Goal: Information Seeking & Learning: Learn about a topic

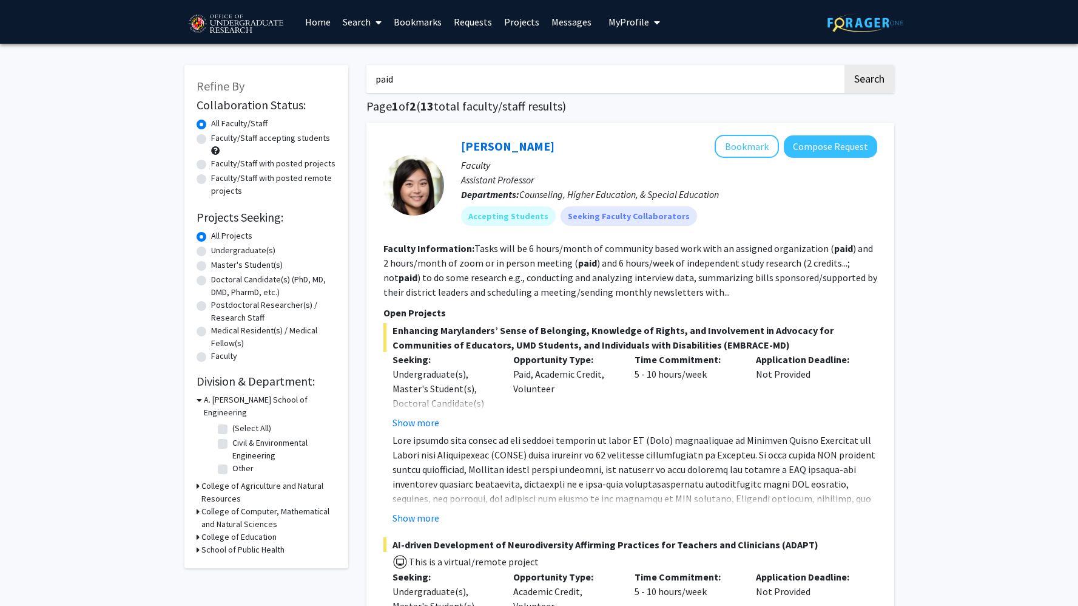
click at [235, 23] on img at bounding box center [235, 24] width 103 height 30
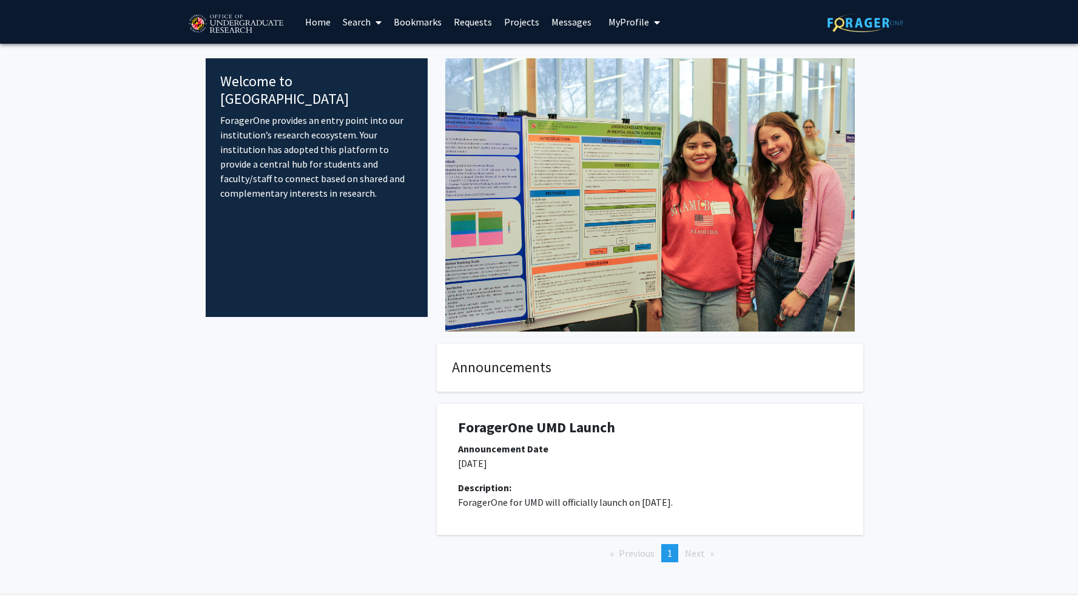
click at [377, 23] on icon at bounding box center [379, 23] width 6 height 10
click at [385, 58] on span "Faculty/Staff" at bounding box center [381, 56] width 89 height 24
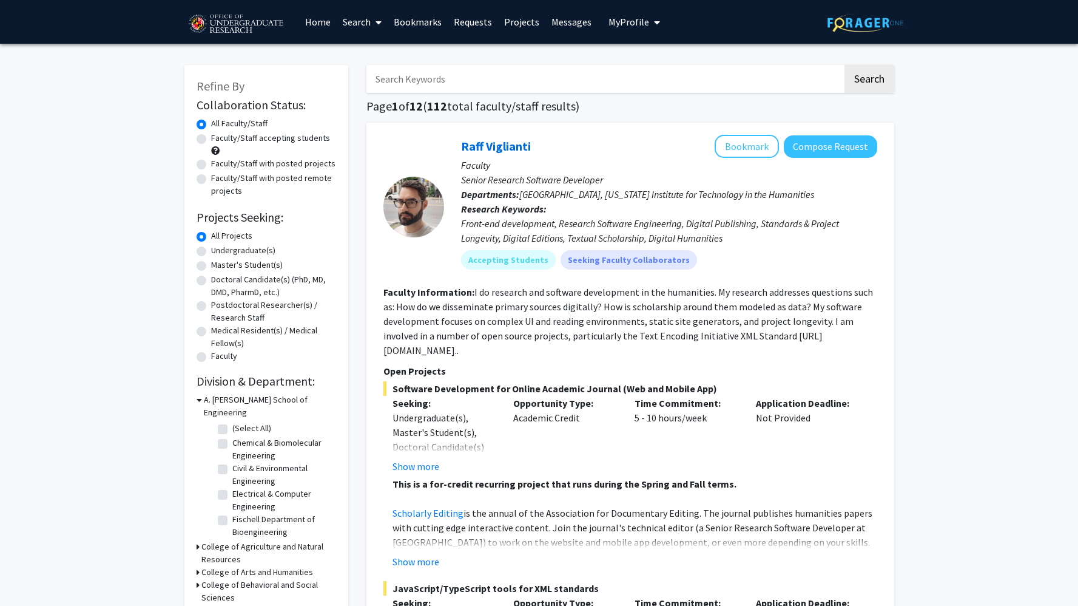
click at [260, 138] on label "Faculty/Staff accepting students" at bounding box center [270, 138] width 119 height 13
click at [219, 138] on input "Faculty/Staff accepting students" at bounding box center [215, 136] width 8 height 8
radio input "true"
click at [529, 73] on input "Search Keywords" at bounding box center [605, 79] width 476 height 28
type input "publish"
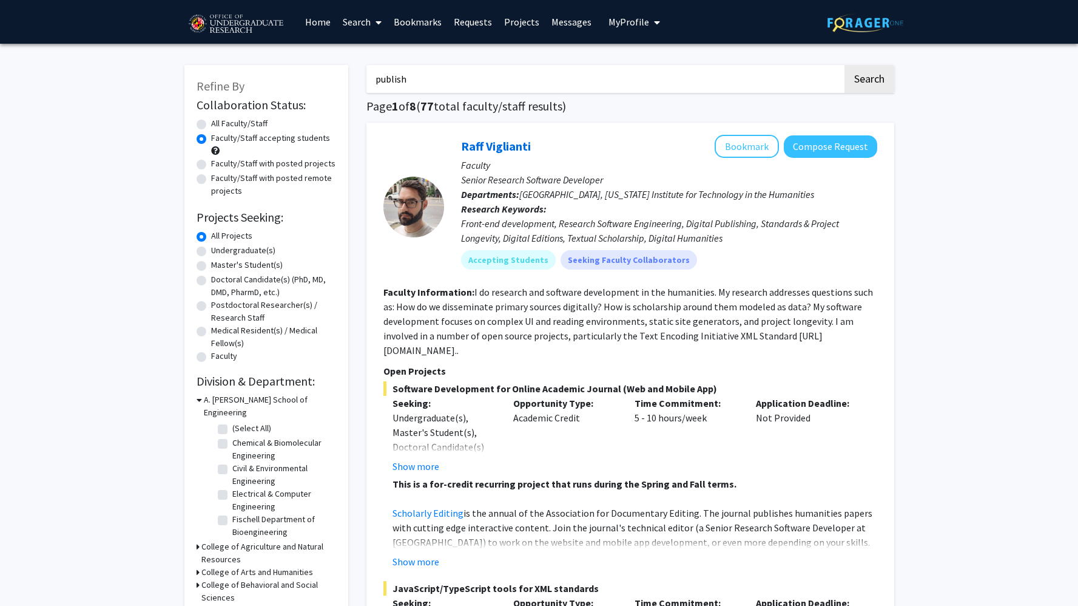
click at [845, 65] on button "Search" at bounding box center [870, 79] width 50 height 28
radio input "true"
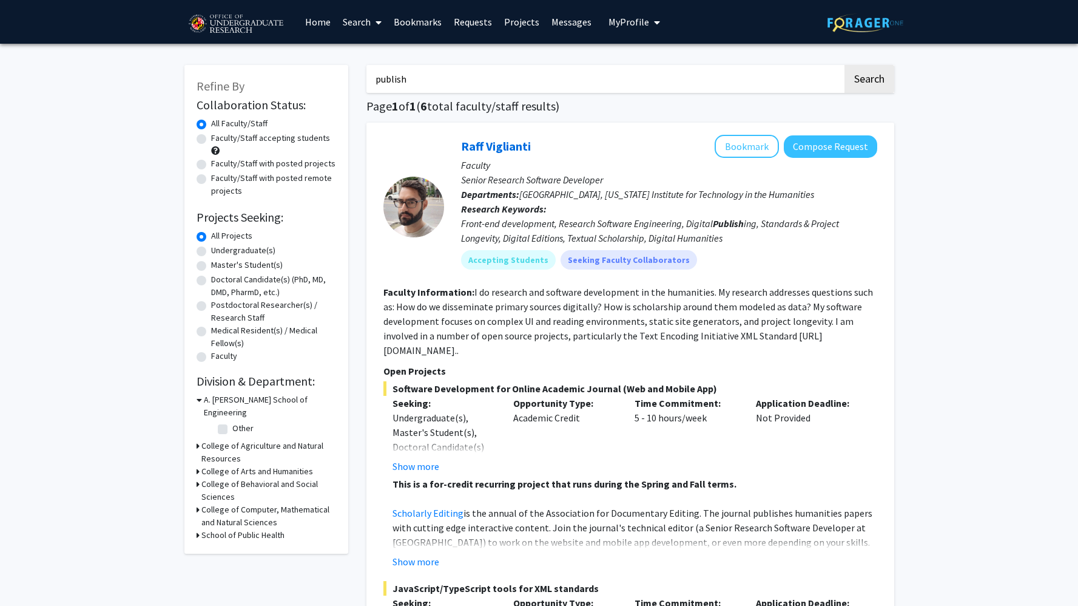
click at [448, 87] on input "publish" at bounding box center [605, 79] width 476 height 28
click at [200, 503] on div "College of Computer, Mathematical and Natural Sciences" at bounding box center [267, 515] width 140 height 25
click at [195, 498] on div "Refine By Collaboration Status: Collaboration Status All Faculty/Staff Collabor…" at bounding box center [266, 309] width 164 height 489
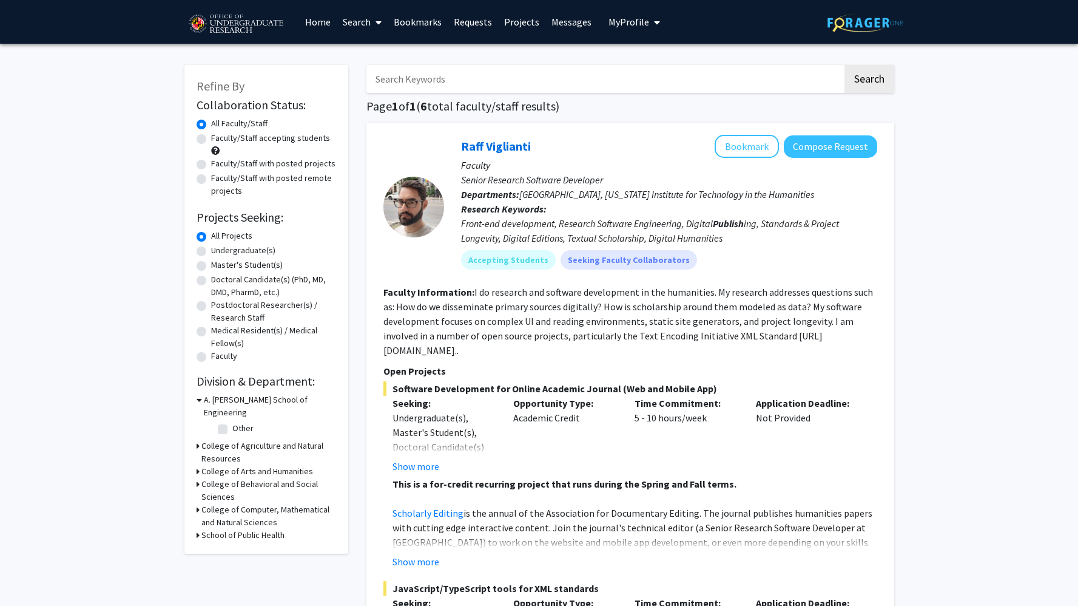
click at [197, 503] on icon at bounding box center [198, 509] width 3 height 13
click at [198, 503] on icon at bounding box center [199, 509] width 5 height 13
click at [387, 27] on link "Search" at bounding box center [362, 22] width 51 height 42
click at [375, 55] on span "Faculty/Staff" at bounding box center [381, 56] width 89 height 24
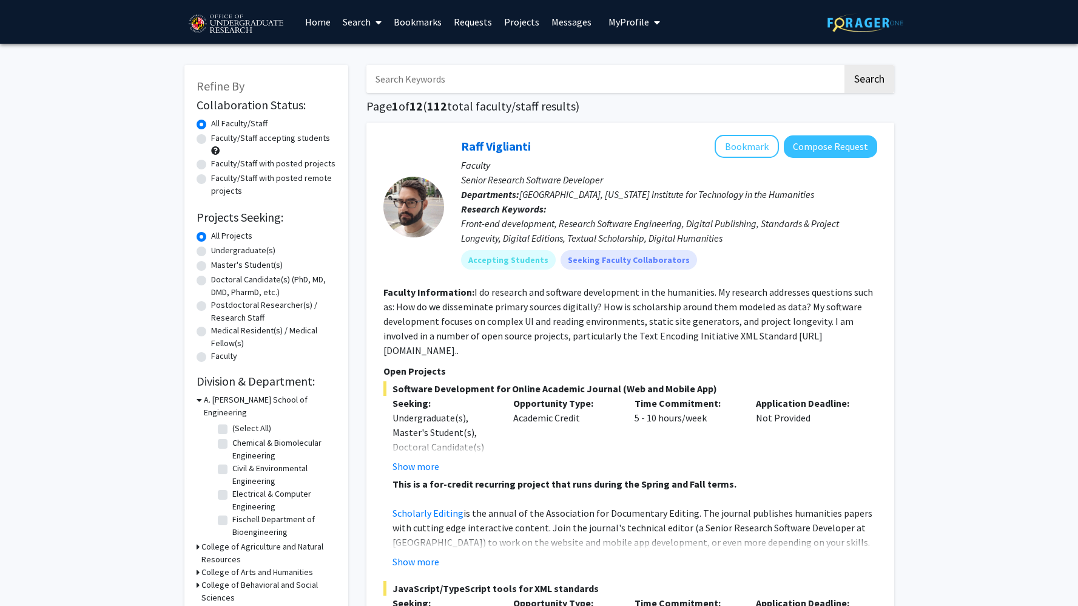
scroll to position [56, 0]
click at [201, 401] on icon at bounding box center [199, 399] width 5 height 13
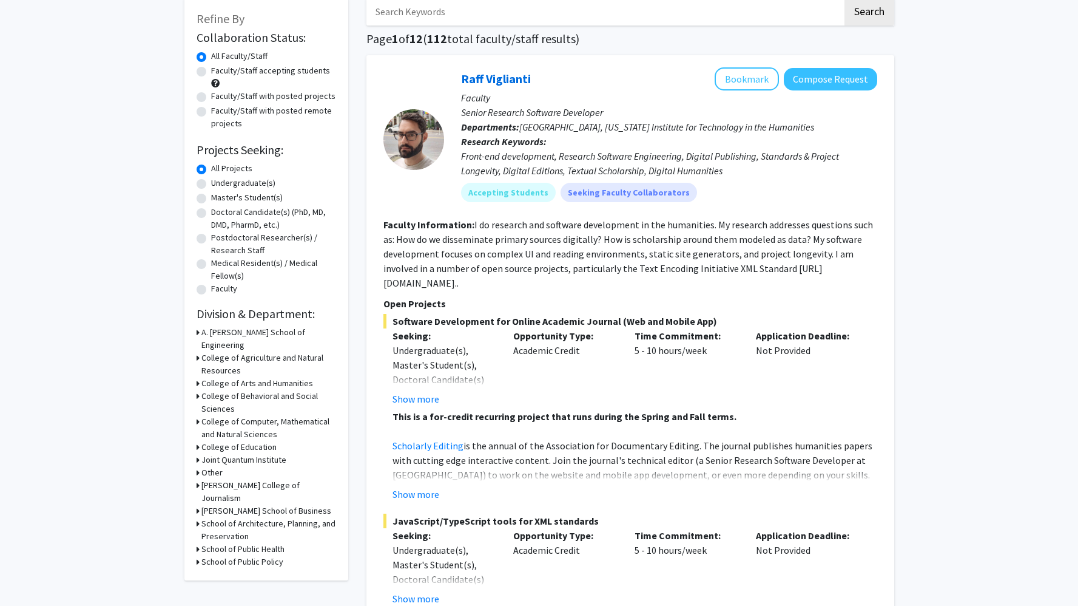
scroll to position [68, 0]
click at [197, 453] on icon at bounding box center [198, 459] width 3 height 13
click at [197, 453] on icon at bounding box center [199, 459] width 5 height 13
click at [197, 414] on icon at bounding box center [198, 420] width 3 height 13
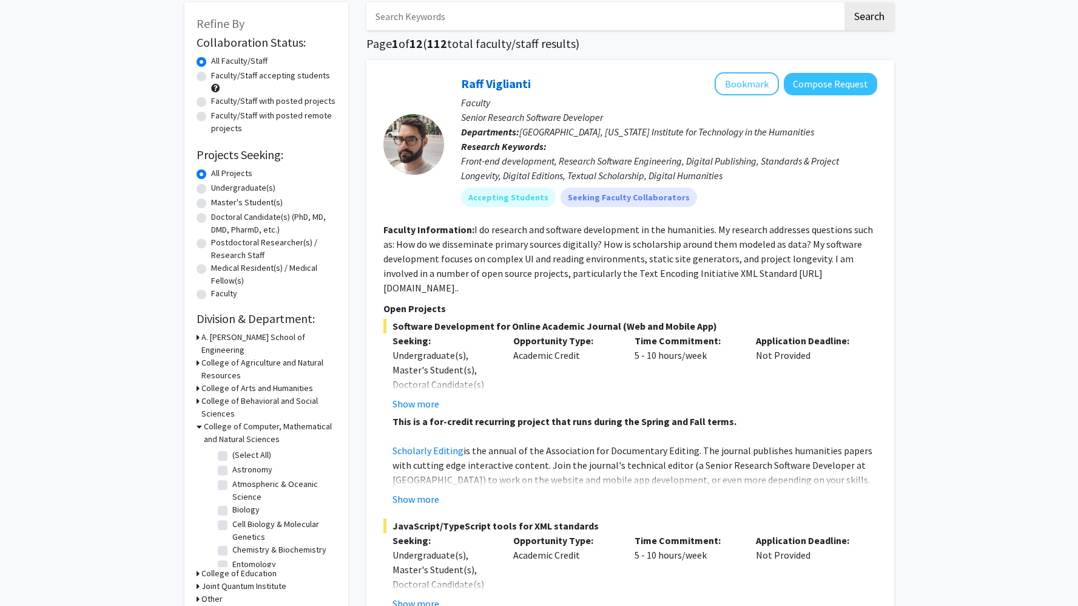
scroll to position [55, 0]
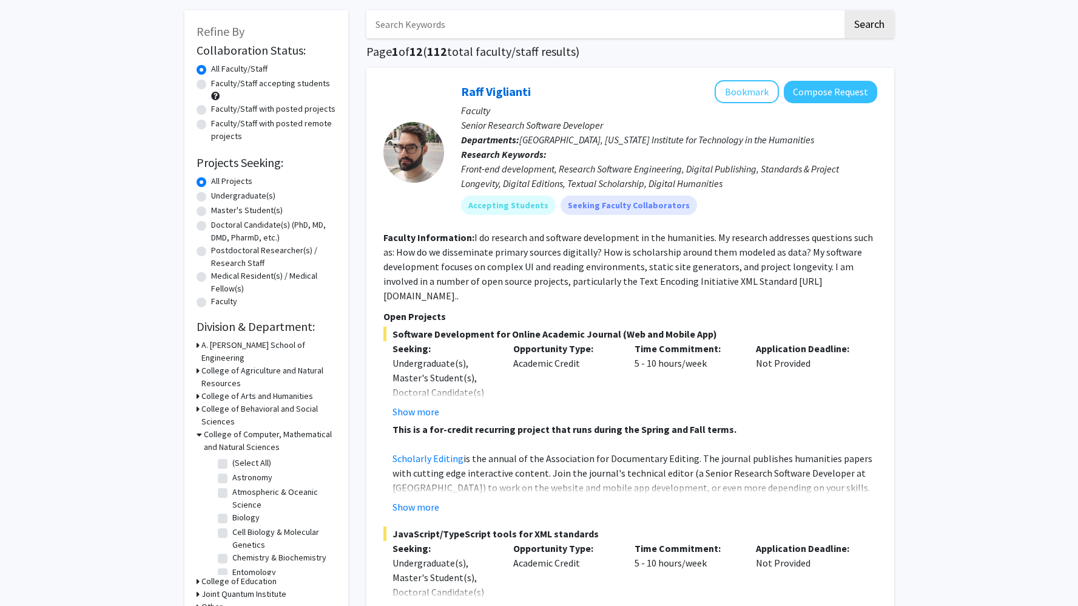
click at [200, 428] on icon at bounding box center [199, 434] width 5 height 13
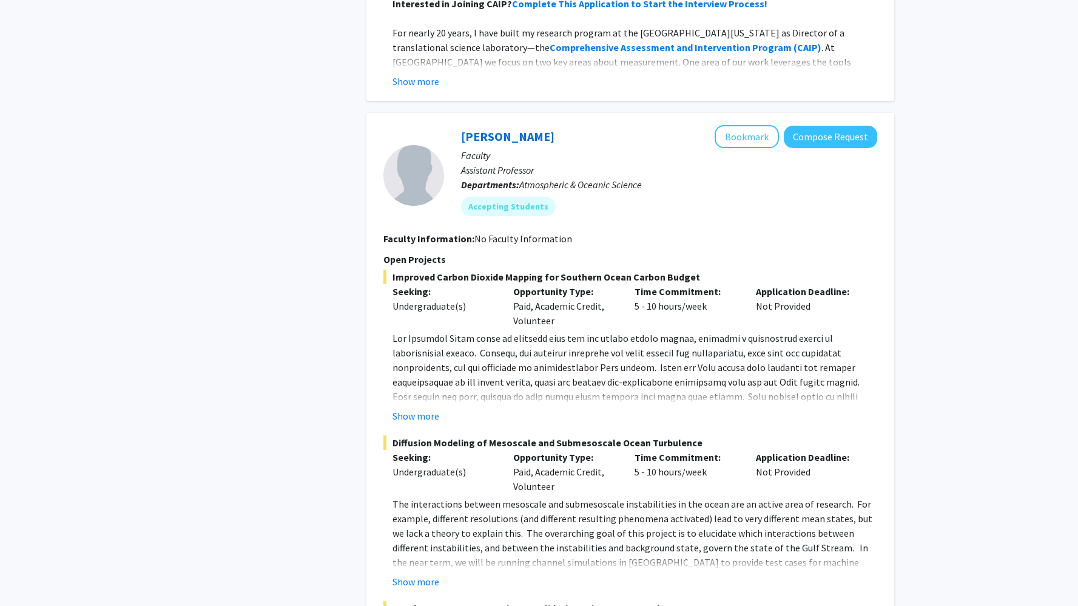
scroll to position [3213, 0]
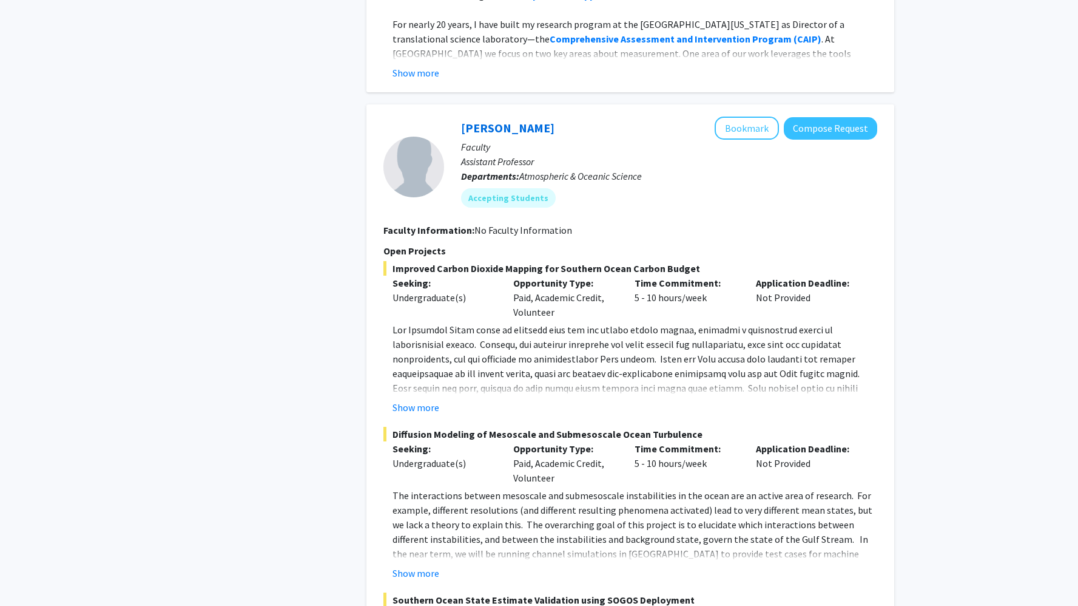
click at [419, 387] on fg-project-list "Improved Carbon Dioxide Mapping for Southern Ocean Carbon Budget Seeking: Under…" at bounding box center [631, 503] width 494 height 485
click at [419, 400] on button "Show more" at bounding box center [416, 407] width 47 height 15
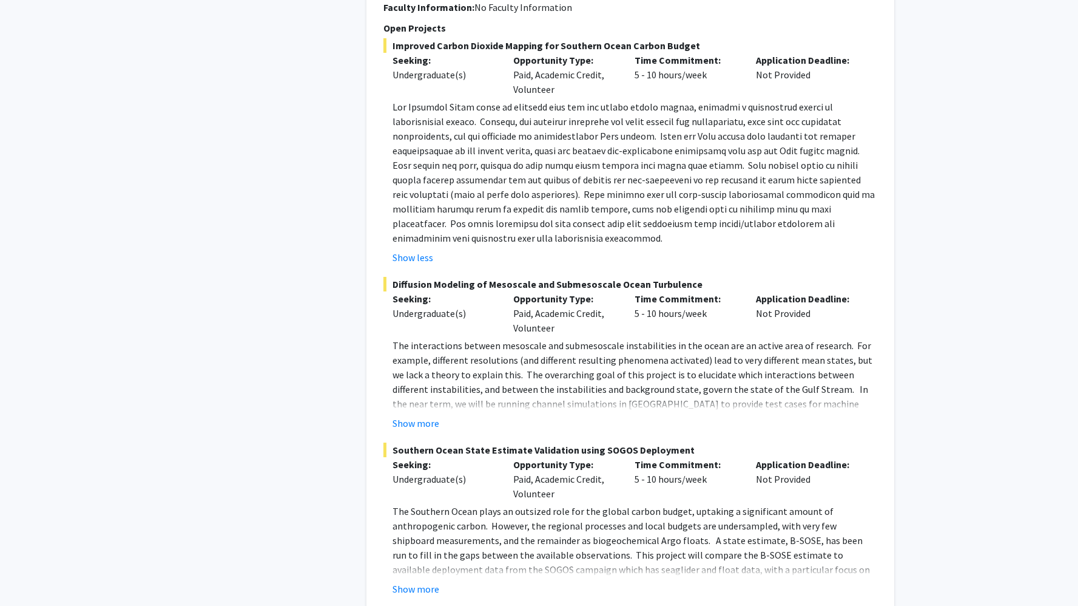
scroll to position [3438, 0]
click at [428, 414] on button "Show more" at bounding box center [416, 421] width 47 height 15
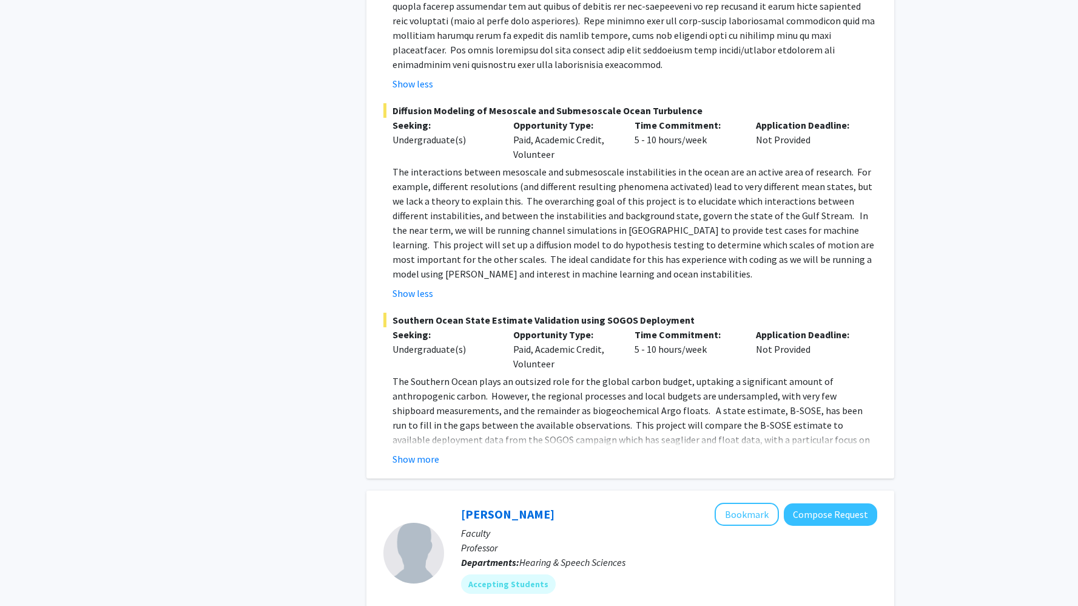
scroll to position [3610, 0]
click at [425, 451] on button "Show more" at bounding box center [416, 458] width 47 height 15
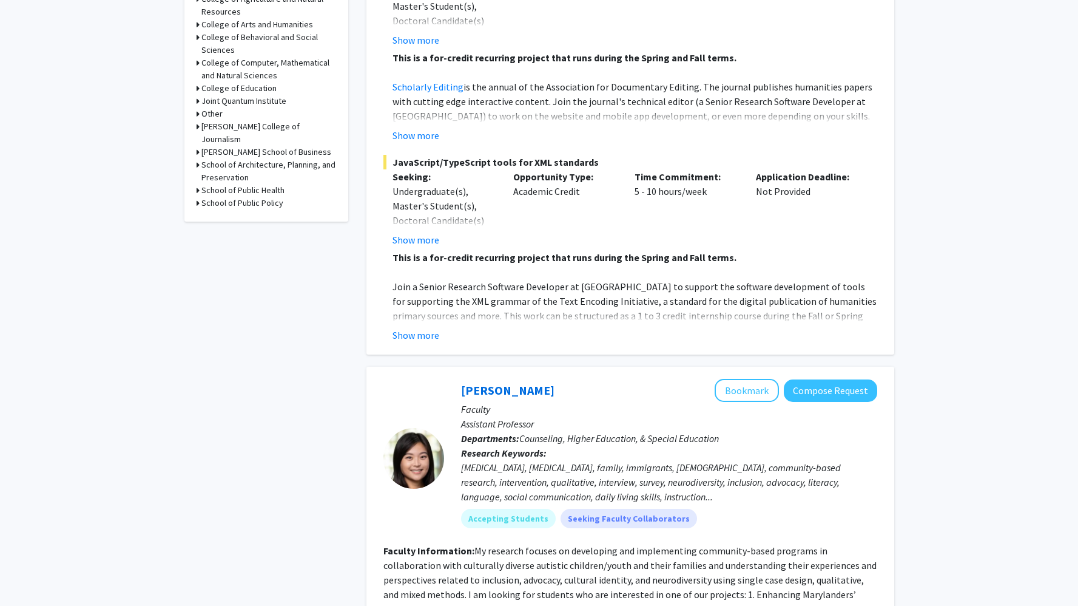
scroll to position [0, 0]
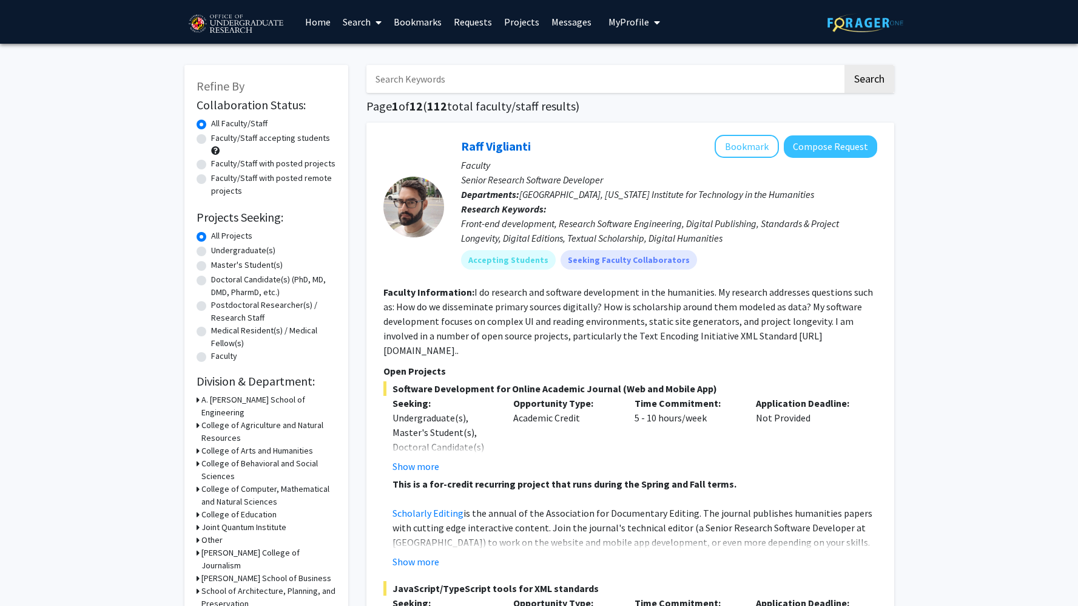
click at [495, 74] on input "Search Keywords" at bounding box center [605, 79] width 476 height 28
type input "coding"
click at [845, 65] on button "Search" at bounding box center [870, 79] width 50 height 28
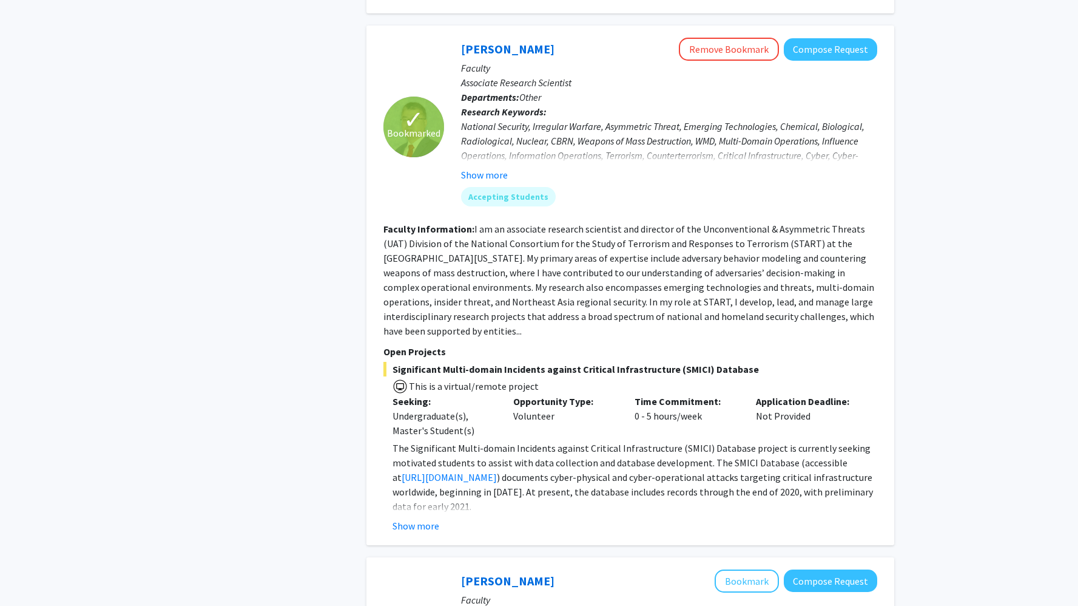
scroll to position [1939, 0]
click at [430, 518] on button "Show more" at bounding box center [416, 525] width 47 height 15
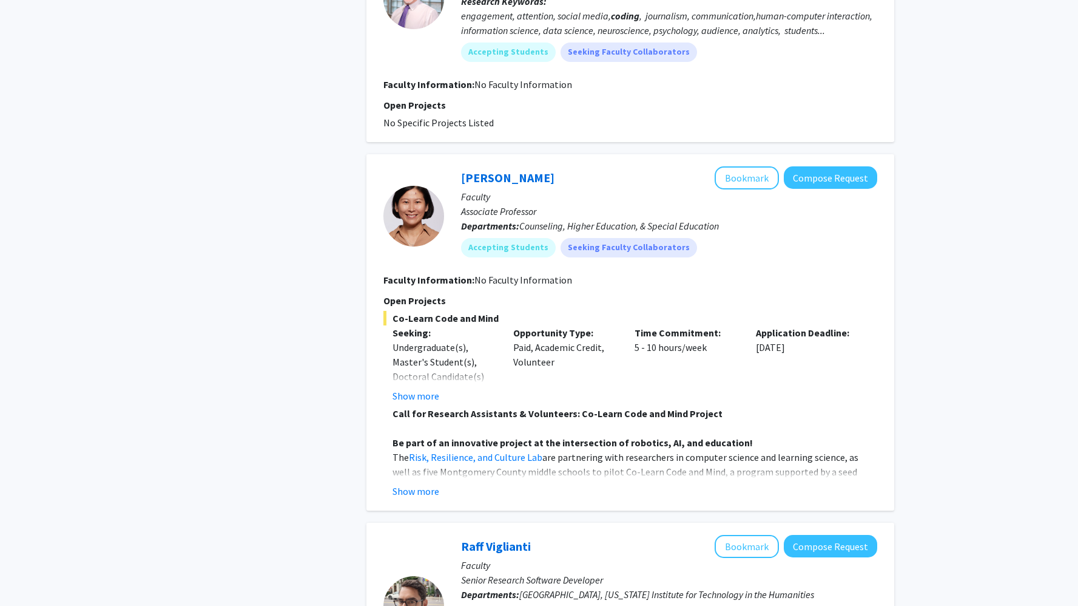
scroll to position [2784, 0]
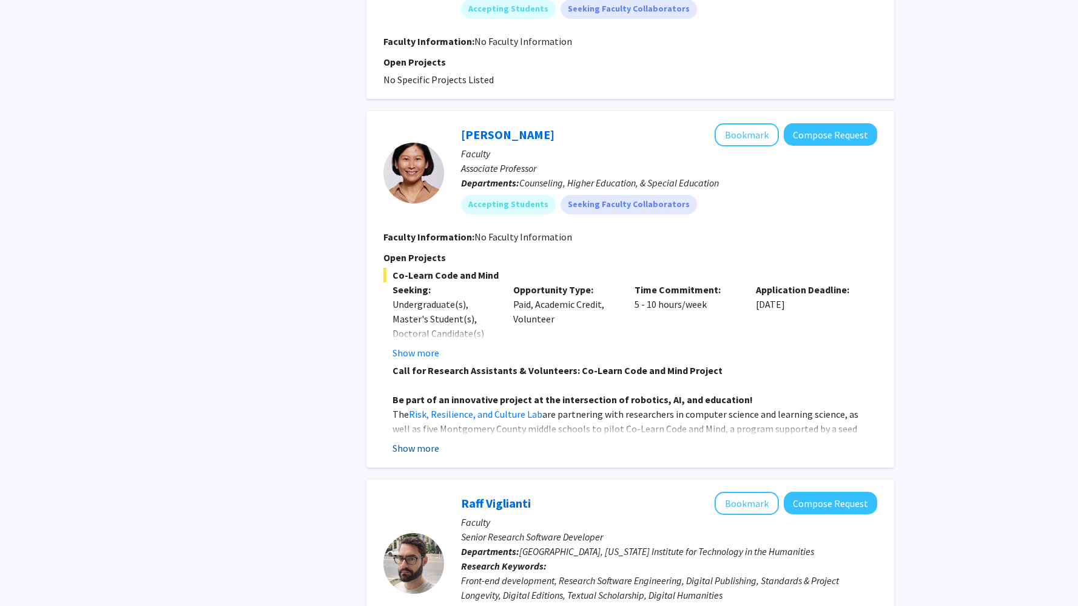
click at [433, 441] on button "Show more" at bounding box center [416, 448] width 47 height 15
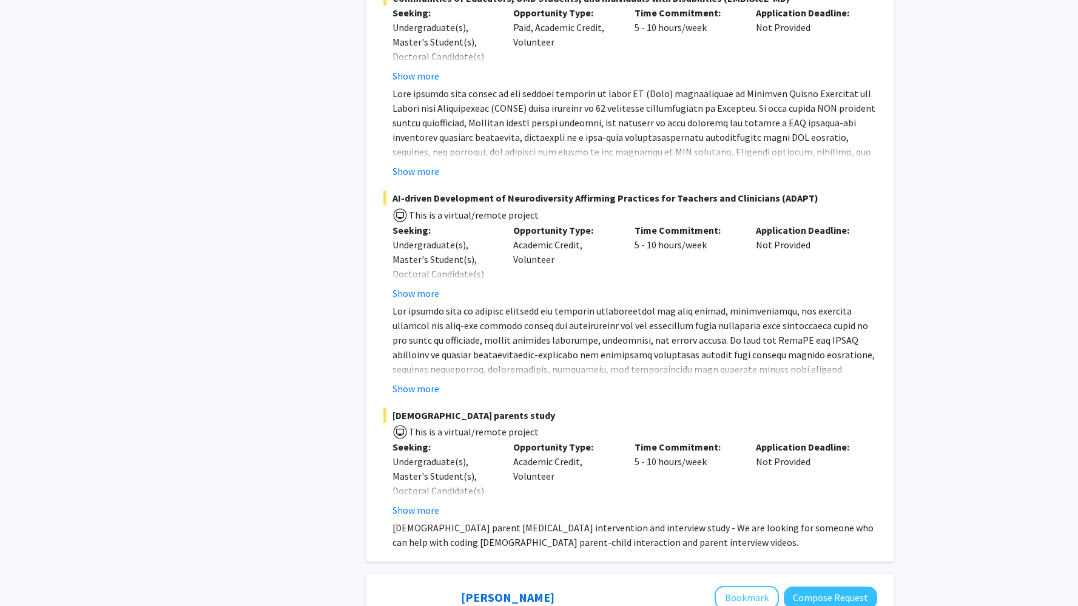
scroll to position [0, 0]
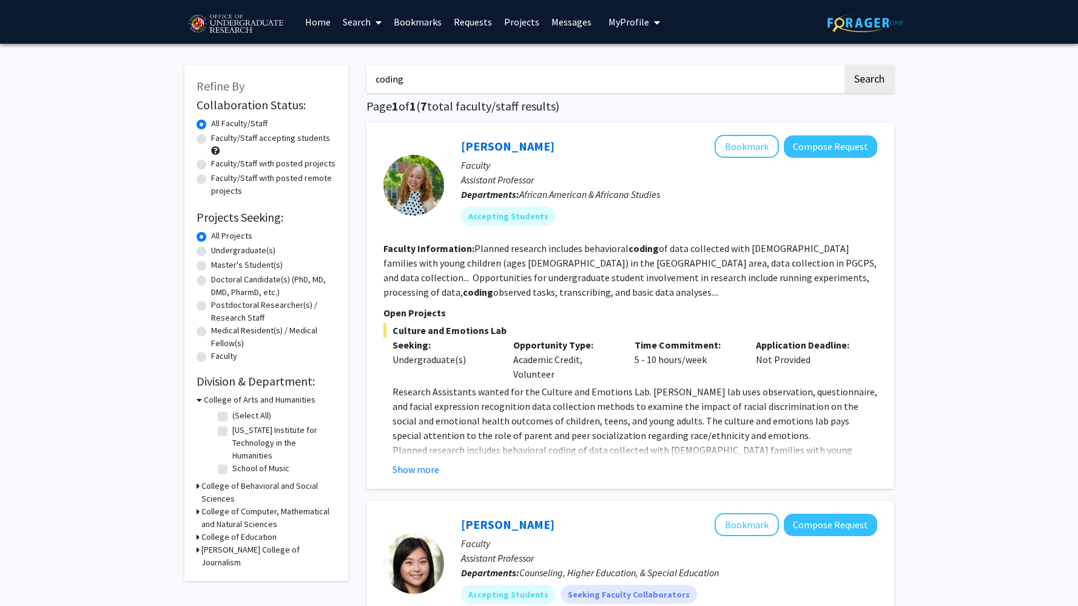
click at [655, 24] on icon "My profile dropdown to access profile and logout" at bounding box center [657, 23] width 6 height 10
click at [649, 22] on span "My profile dropdown to access profile and logout" at bounding box center [654, 22] width 11 height 42
